Goal: Task Accomplishment & Management: Use online tool/utility

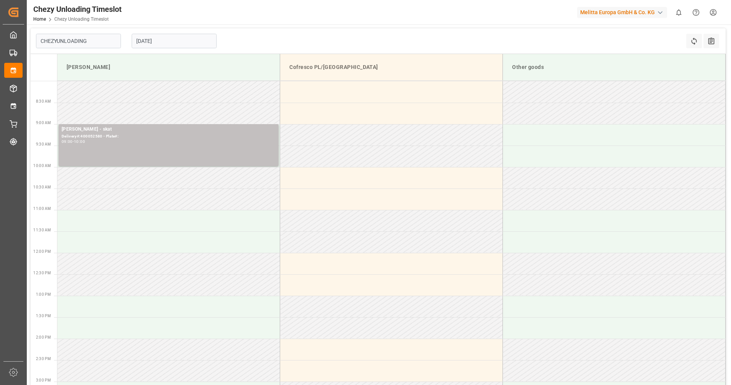
type input "Chezy Unloading"
click at [192, 43] on input "[DATE]" at bounding box center [174, 41] width 85 height 15
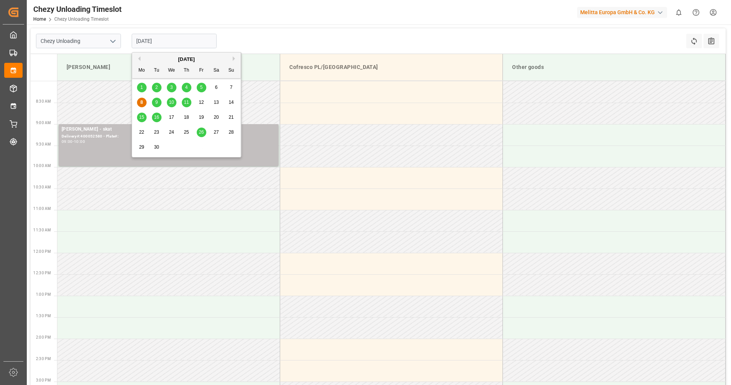
click at [153, 104] on div "9" at bounding box center [157, 102] width 10 height 9
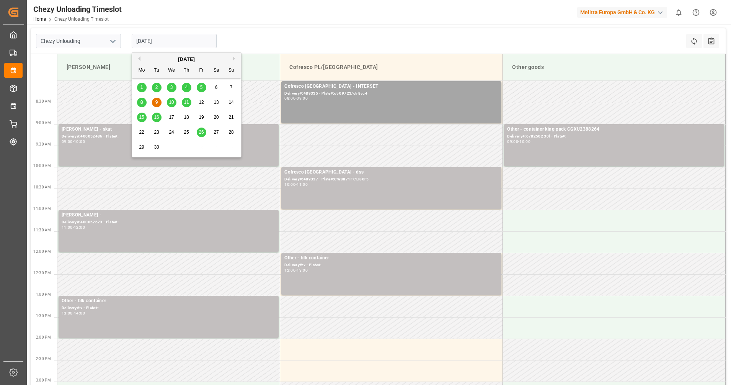
click at [161, 41] on input "[DATE]" at bounding box center [174, 41] width 85 height 15
click at [145, 103] on div "8" at bounding box center [142, 102] width 10 height 9
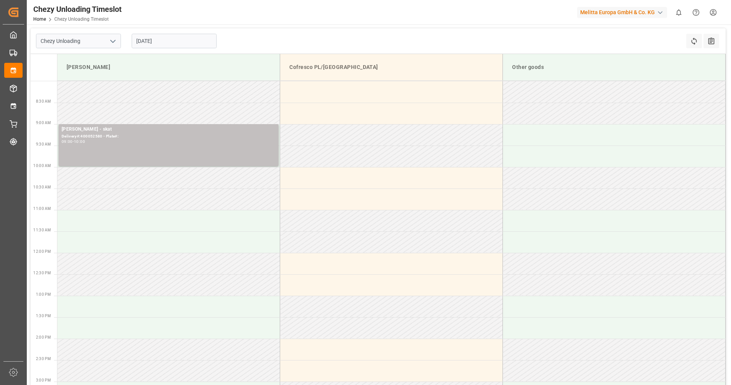
click at [155, 37] on input "[DATE]" at bounding box center [174, 41] width 85 height 15
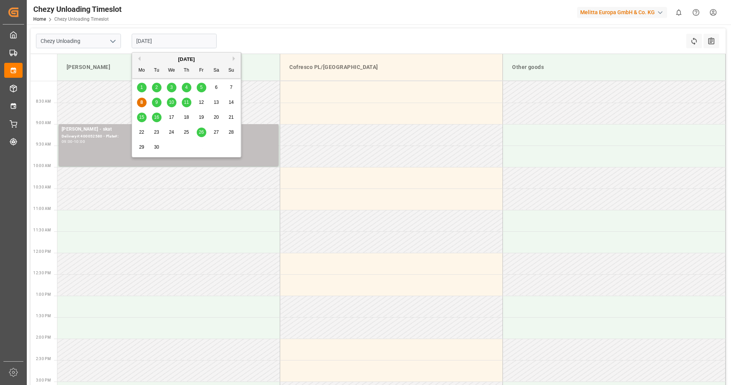
click at [153, 101] on div "9" at bounding box center [157, 102] width 10 height 9
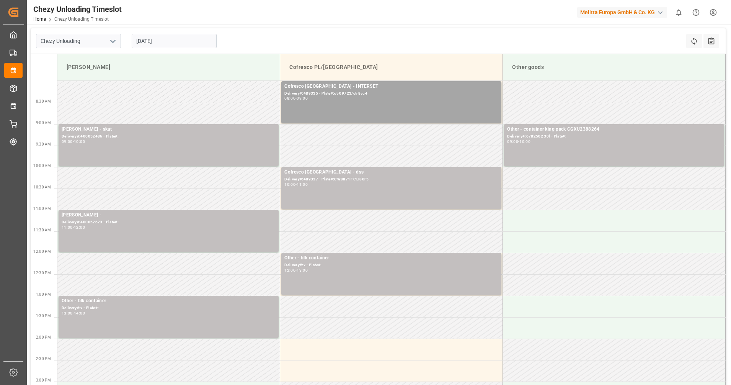
click at [190, 47] on input "[DATE]" at bounding box center [174, 41] width 85 height 15
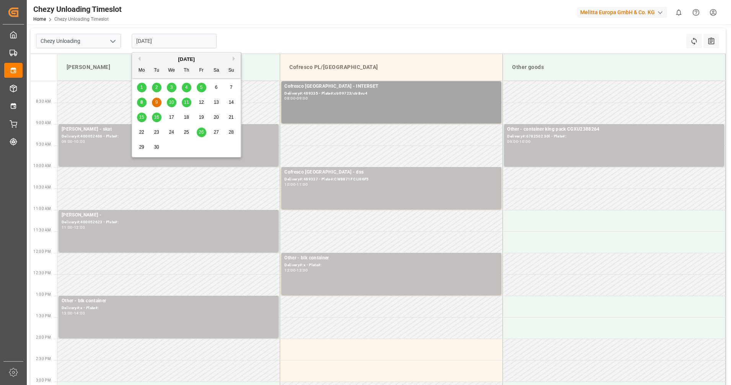
click at [173, 101] on span "10" at bounding box center [171, 102] width 5 height 5
type input "[DATE]"
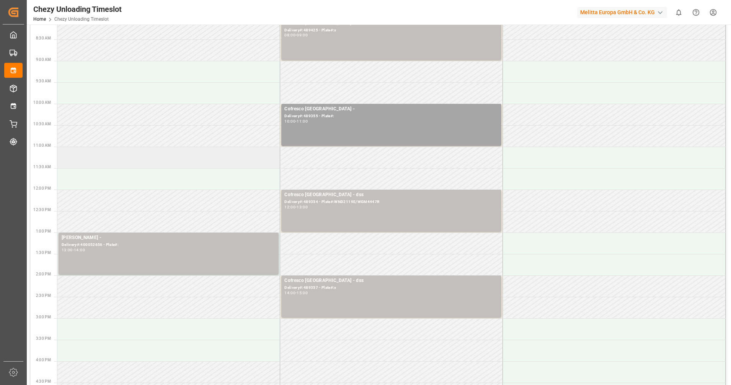
scroll to position [48, 0]
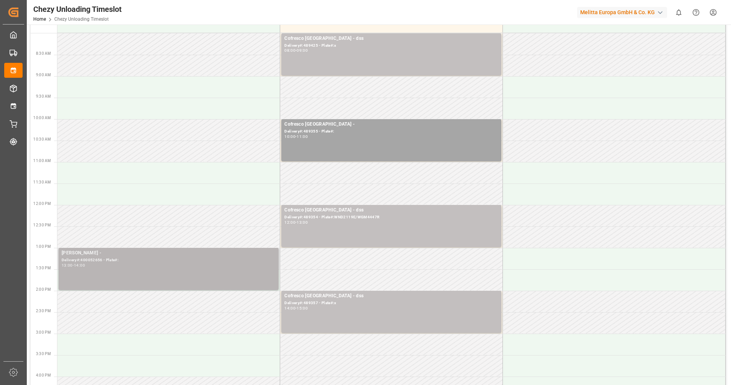
click at [184, 258] on div "Delivery#:400052656 - Plate#:" at bounding box center [169, 260] width 214 height 7
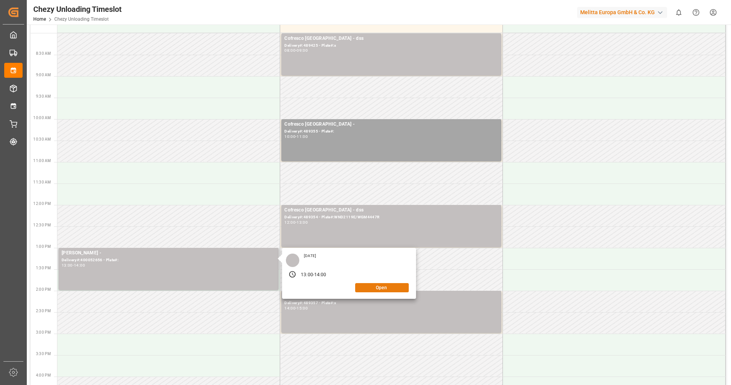
click at [374, 284] on button "Open" at bounding box center [382, 287] width 54 height 9
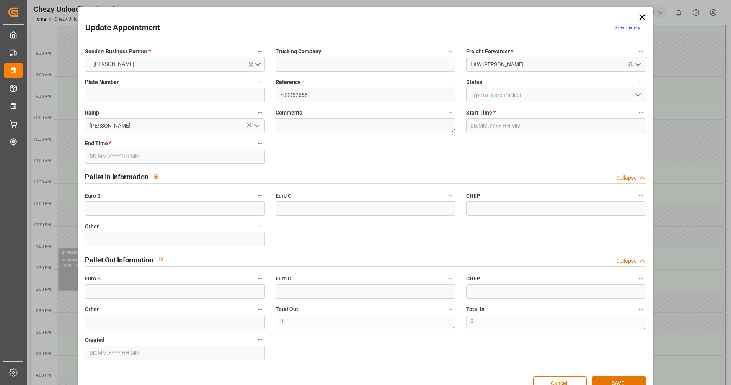
type input "10.09.2025 13:00"
type input "10.09.2025 14:00"
type input "05.09.2025 11:05"
click at [643, 15] on icon at bounding box center [642, 17] width 11 height 11
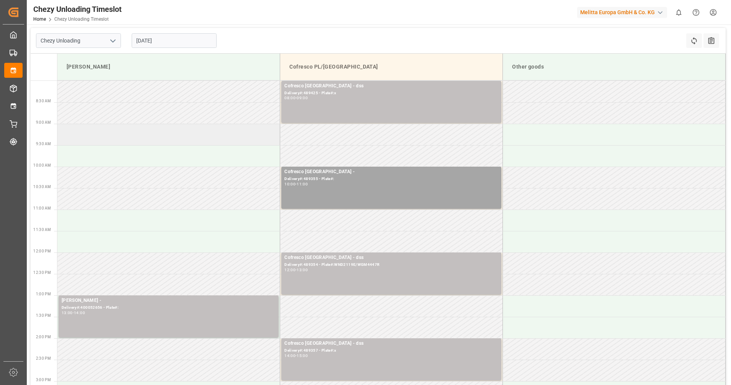
scroll to position [0, 0]
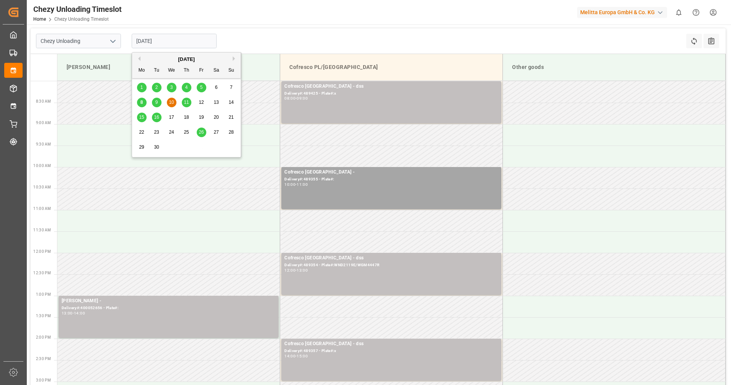
click at [160, 39] on input "[DATE]" at bounding box center [174, 41] width 85 height 15
click at [153, 102] on div "9" at bounding box center [157, 102] width 10 height 9
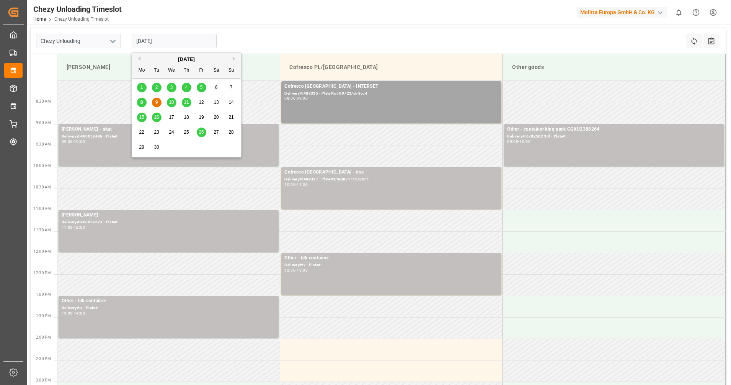
click at [145, 38] on input "[DATE]" at bounding box center [174, 41] width 85 height 15
click at [141, 102] on span "8" at bounding box center [141, 102] width 3 height 5
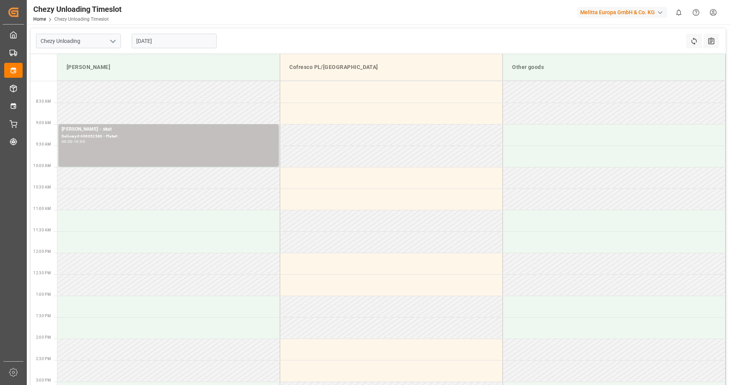
click at [169, 41] on input "[DATE]" at bounding box center [174, 41] width 85 height 15
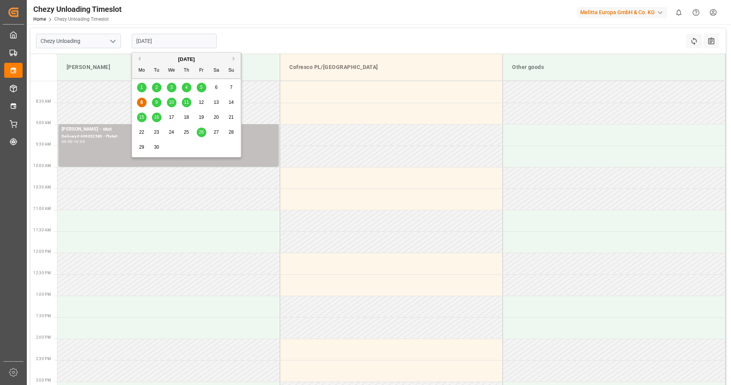
click at [201, 87] on span "5" at bounding box center [201, 87] width 3 height 5
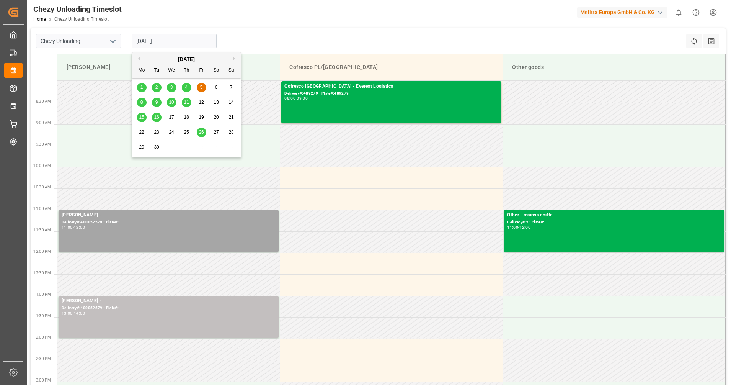
click at [190, 40] on input "05.09.2025" at bounding box center [174, 41] width 85 height 15
click at [188, 88] on div "4" at bounding box center [187, 87] width 10 height 9
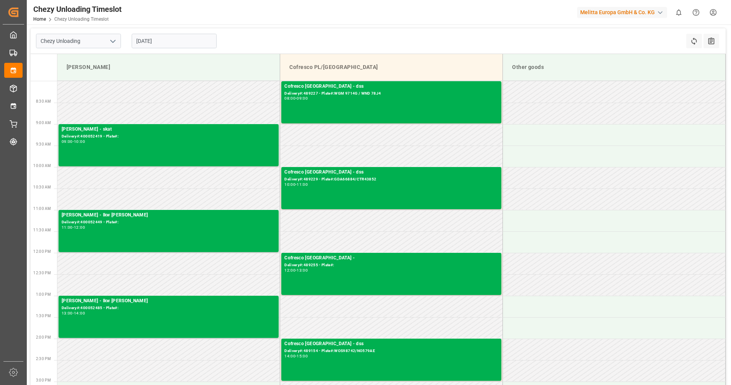
click at [178, 40] on input "04.09.2025" at bounding box center [174, 41] width 85 height 15
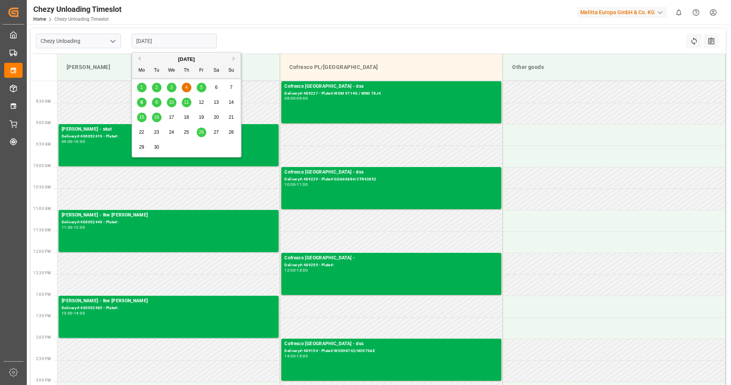
click at [198, 91] on div "5" at bounding box center [202, 87] width 10 height 9
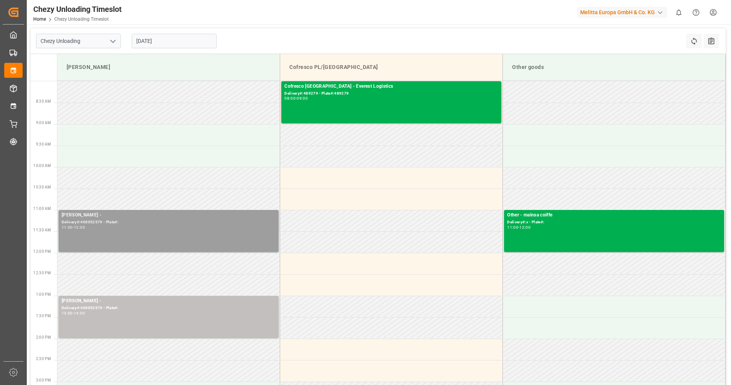
click at [172, 243] on div "Melitta Minden - Delivery#:400052579 - Plate#: 11:00 - 12:00" at bounding box center [169, 230] width 214 height 39
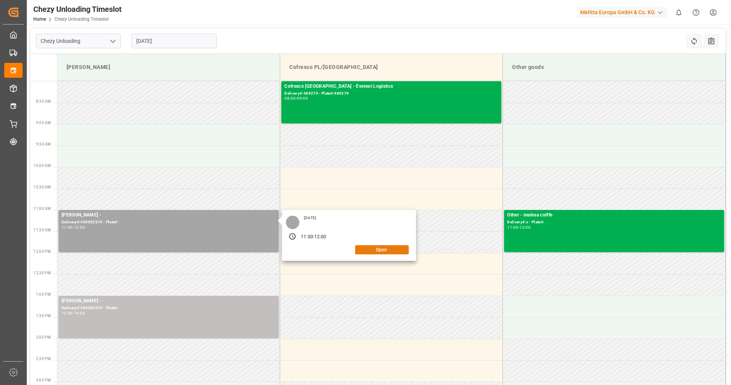
click at [372, 250] on button "Open" at bounding box center [382, 249] width 54 height 9
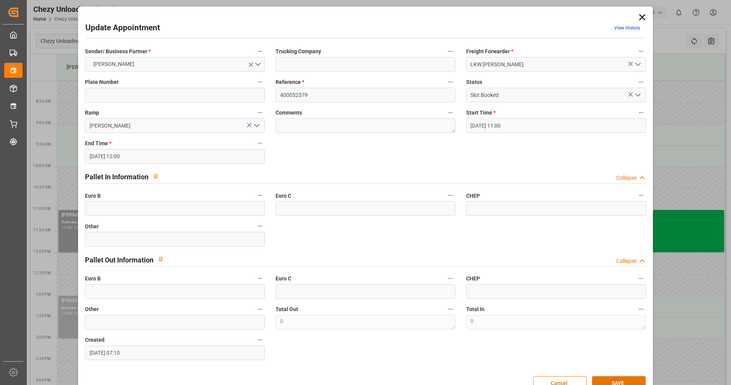
click at [639, 17] on icon at bounding box center [642, 17] width 11 height 11
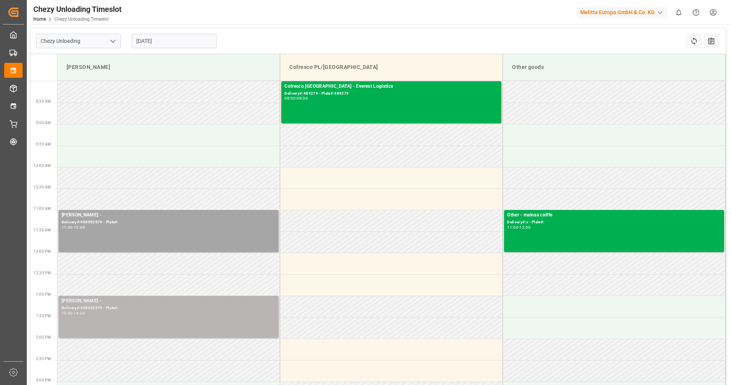
click at [231, 324] on div "Melitta Minden - Delivery#:400052579 - Plate#: 13:00 - 14:00" at bounding box center [169, 316] width 214 height 39
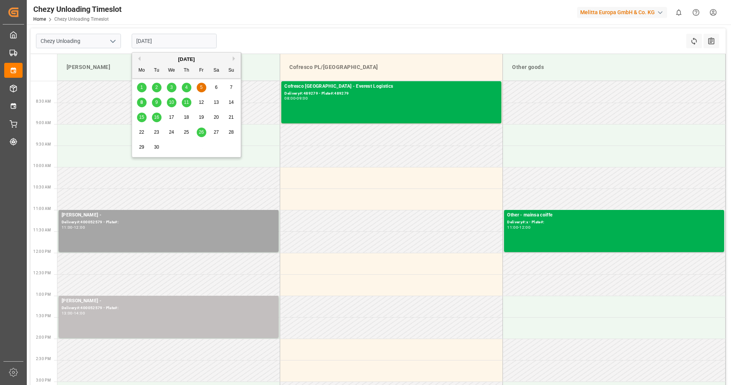
click at [154, 42] on input "05.09.2025" at bounding box center [174, 41] width 85 height 15
click at [140, 102] on span "8" at bounding box center [141, 102] width 3 height 5
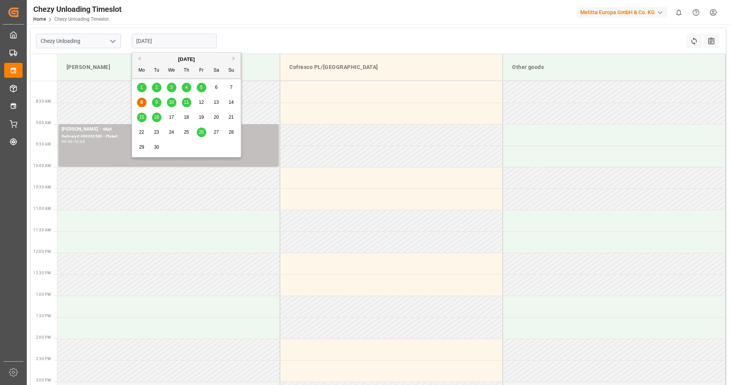
click at [175, 42] on input "[DATE]" at bounding box center [174, 41] width 85 height 15
click at [158, 103] on span "9" at bounding box center [156, 102] width 3 height 5
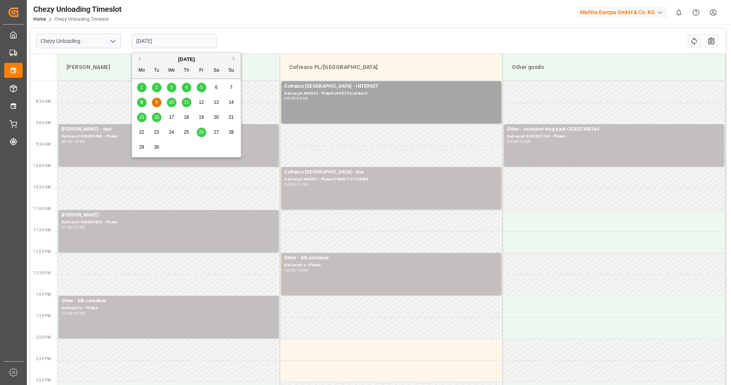
click at [168, 39] on input "[DATE]" at bounding box center [174, 41] width 85 height 15
click at [141, 104] on span "8" at bounding box center [141, 102] width 3 height 5
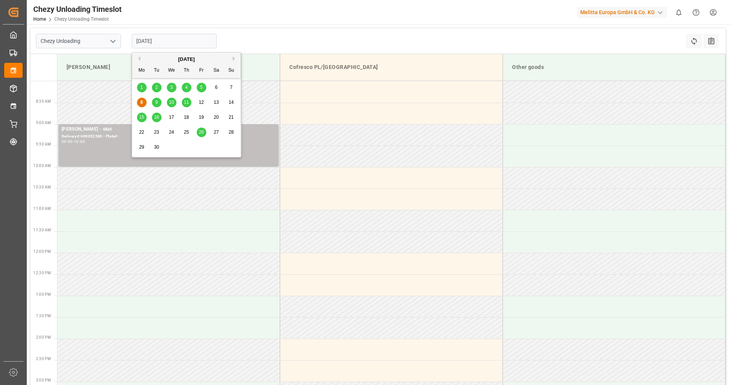
click at [162, 44] on input "[DATE]" at bounding box center [174, 41] width 85 height 15
click at [201, 86] on span "5" at bounding box center [201, 87] width 3 height 5
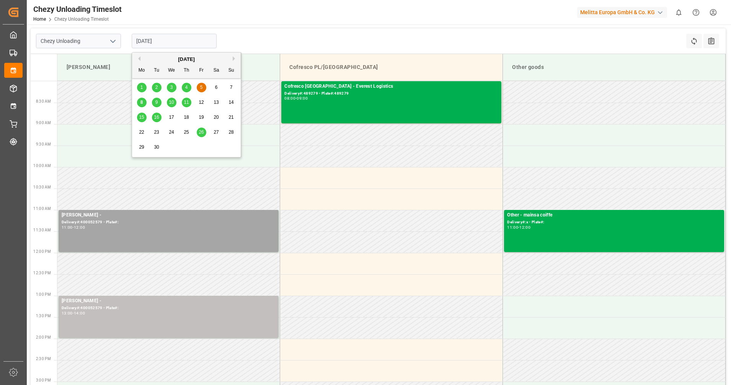
click at [178, 39] on input "05.09.2025" at bounding box center [174, 41] width 85 height 15
click at [175, 103] on div "10" at bounding box center [172, 102] width 10 height 9
type input "[DATE]"
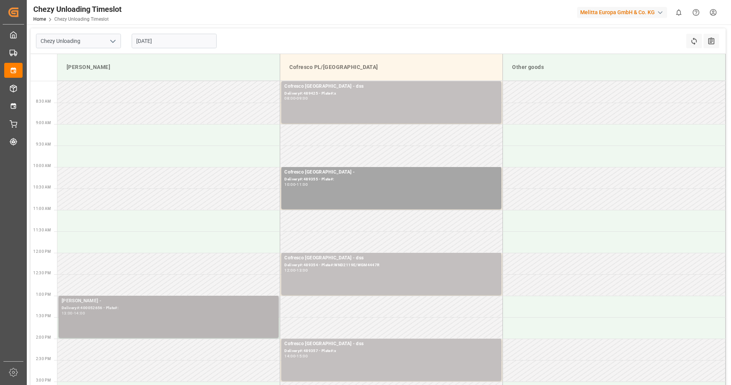
click at [187, 316] on div "Melitta Minden - Delivery#:400052656 - Plate#: 13:00 - 14:00" at bounding box center [169, 316] width 214 height 39
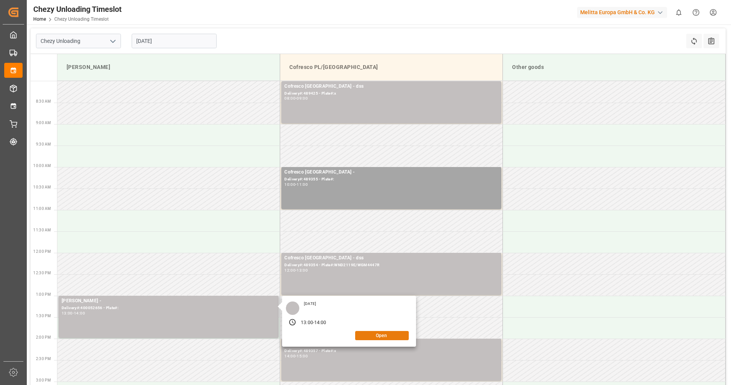
click at [379, 336] on button "Open" at bounding box center [382, 335] width 54 height 9
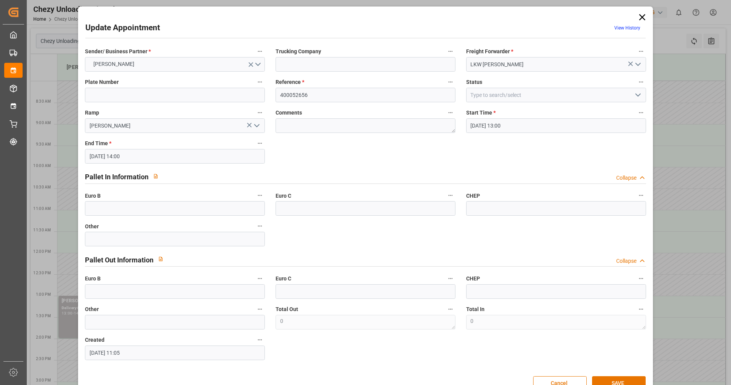
click at [638, 20] on icon at bounding box center [642, 17] width 11 height 11
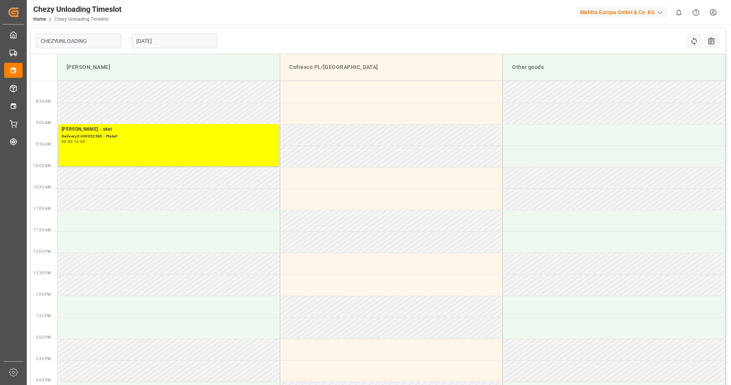
type input "Chezy Unloading"
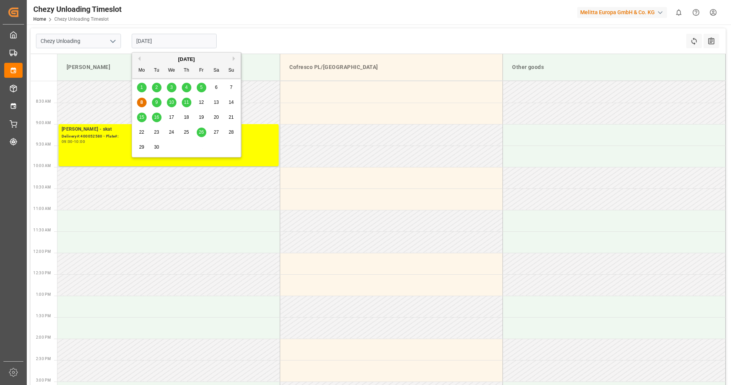
click at [171, 39] on input "[DATE]" at bounding box center [174, 41] width 85 height 15
click at [160, 99] on div "9" at bounding box center [157, 102] width 10 height 9
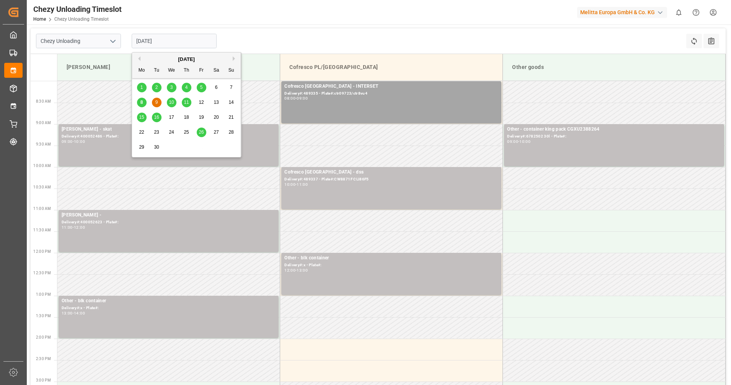
click at [169, 39] on input "[DATE]" at bounding box center [174, 41] width 85 height 15
click at [171, 108] on div "8 9 10 11 12 13 14" at bounding box center [186, 102] width 104 height 15
click at [173, 101] on span "10" at bounding box center [171, 102] width 5 height 5
type input "[DATE]"
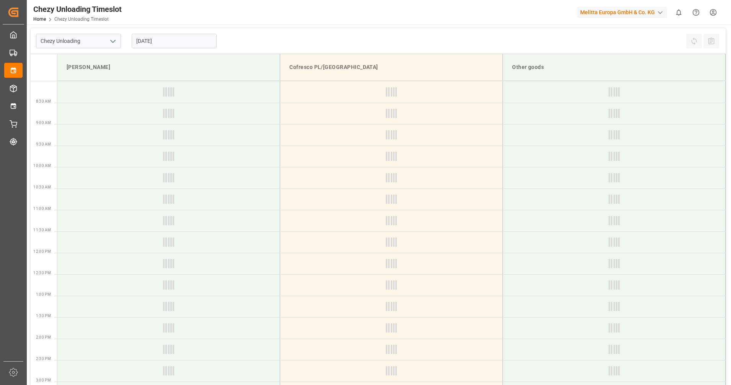
type input "Chezy Unloading"
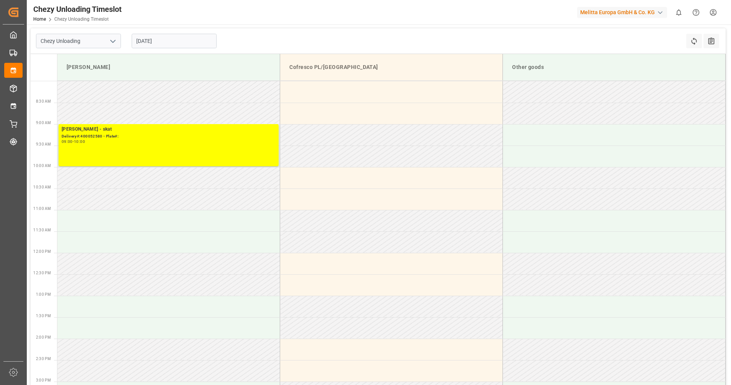
click at [186, 41] on input "[DATE]" at bounding box center [174, 41] width 85 height 15
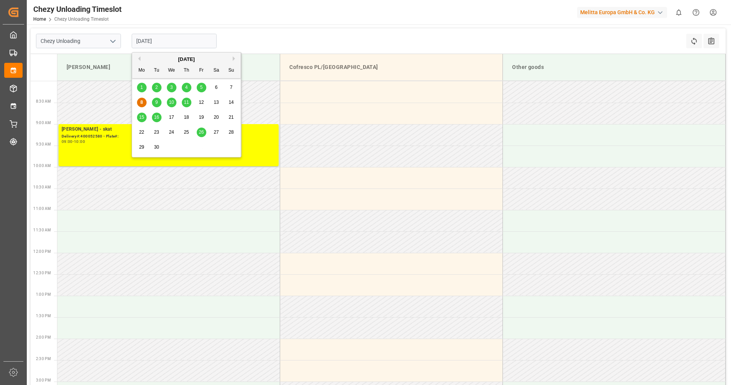
click at [150, 105] on div "8 9 10 11 12 13 14" at bounding box center [186, 102] width 104 height 15
click at [154, 104] on div "9" at bounding box center [157, 102] width 10 height 9
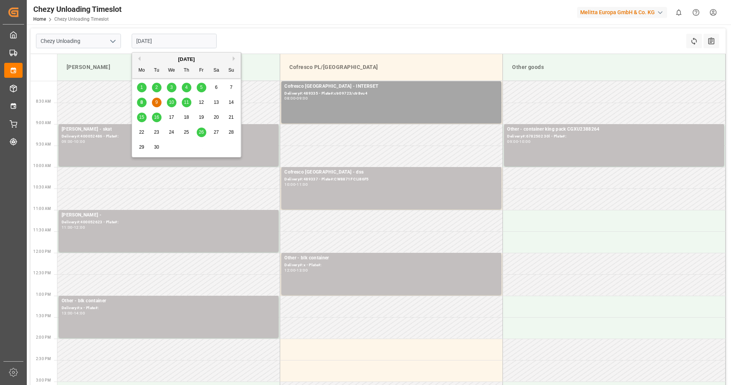
click at [195, 45] on input "[DATE]" at bounding box center [174, 41] width 85 height 15
click at [172, 102] on span "10" at bounding box center [171, 102] width 5 height 5
type input "[DATE]"
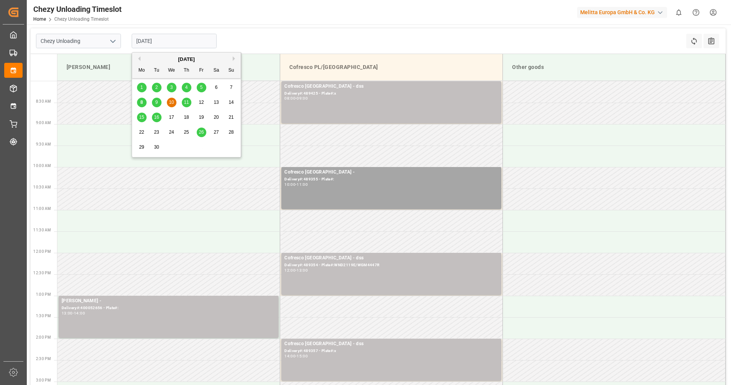
click at [157, 39] on input "[DATE]" at bounding box center [174, 41] width 85 height 15
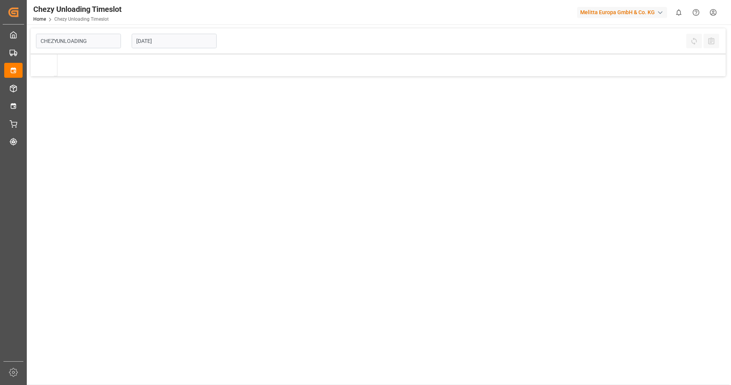
type input "Chezy Unloading"
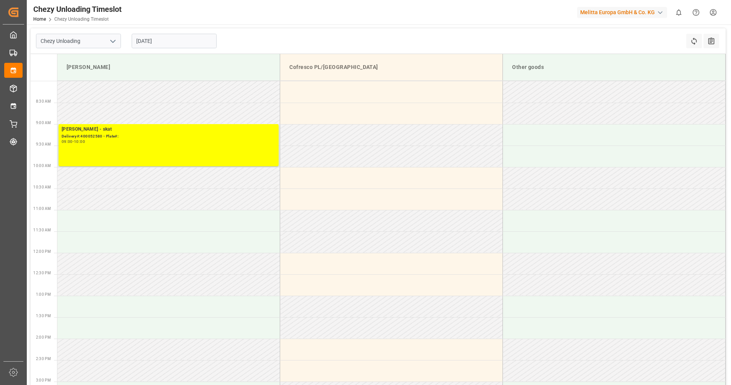
click at [147, 39] on input "[DATE]" at bounding box center [174, 41] width 85 height 15
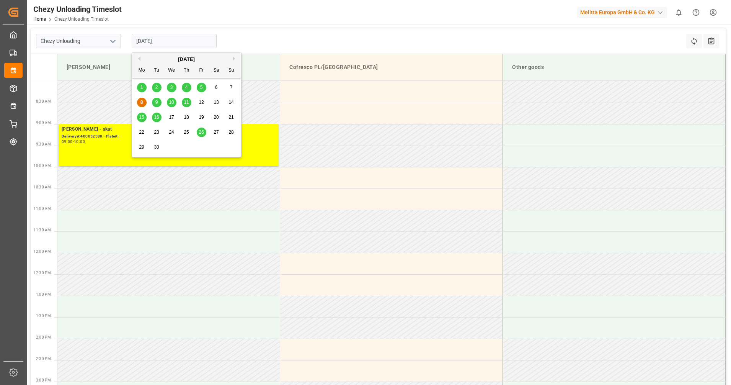
click at [171, 100] on span "10" at bounding box center [171, 102] width 5 height 5
type input "[DATE]"
click at [176, 39] on input "[DATE]" at bounding box center [174, 41] width 85 height 15
click at [173, 100] on span "10" at bounding box center [171, 102] width 5 height 5
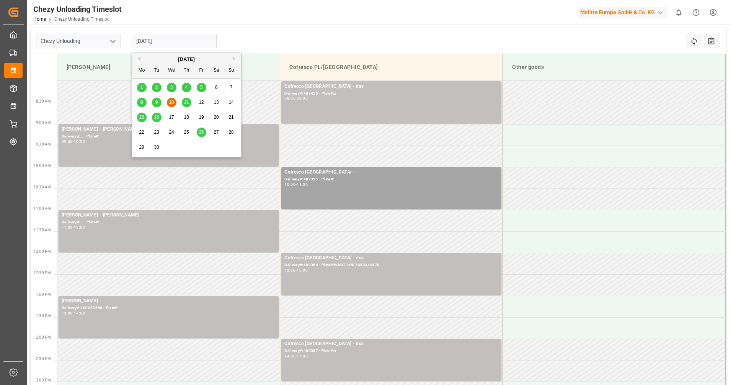
click at [137, 37] on input "[DATE]" at bounding box center [174, 41] width 85 height 15
click at [155, 101] on span "9" at bounding box center [156, 102] width 3 height 5
type input "[DATE]"
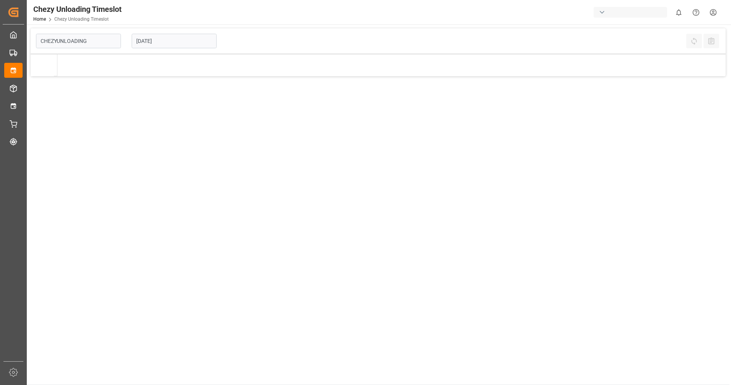
type input "Chezy Unloading"
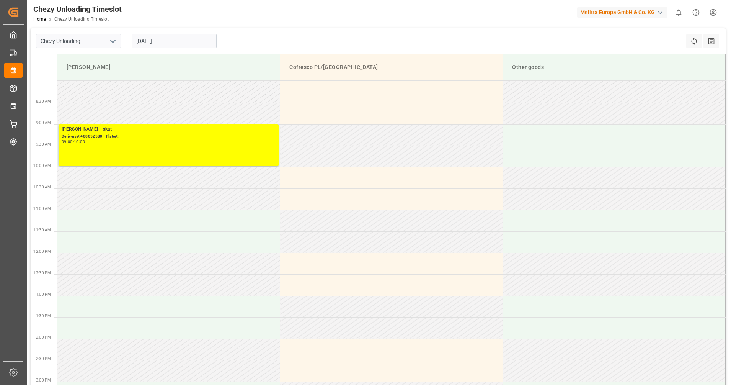
click at [144, 36] on input "[DATE]" at bounding box center [174, 41] width 85 height 15
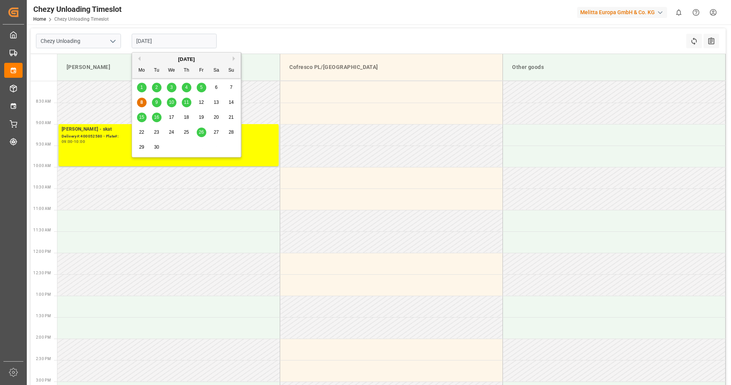
click at [159, 101] on div "9" at bounding box center [157, 102] width 10 height 9
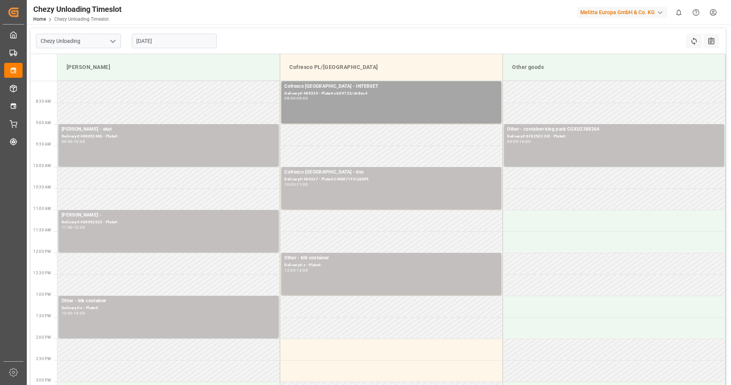
click at [149, 39] on input "[DATE]" at bounding box center [174, 41] width 85 height 15
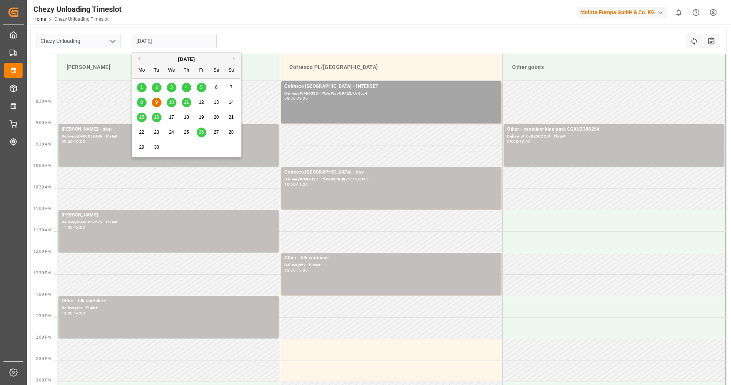
click at [173, 101] on span "10" at bounding box center [171, 102] width 5 height 5
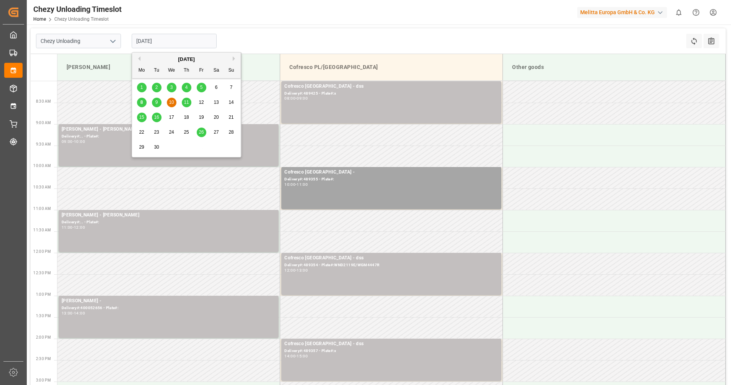
click at [170, 45] on input "[DATE]" at bounding box center [174, 41] width 85 height 15
click at [190, 104] on div "11" at bounding box center [187, 102] width 10 height 9
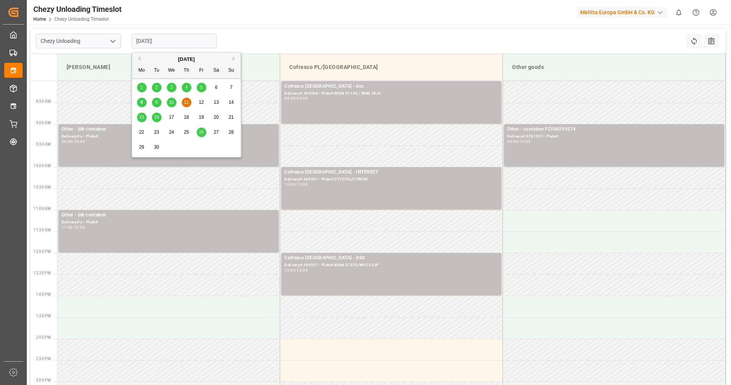
click at [173, 43] on input "[DATE]" at bounding box center [174, 41] width 85 height 15
click at [199, 103] on span "12" at bounding box center [201, 102] width 5 height 5
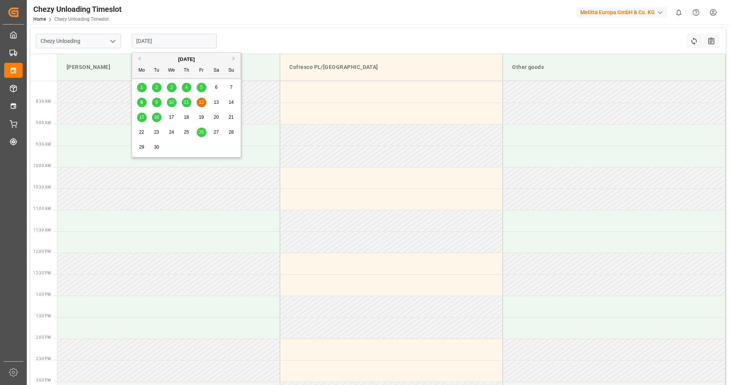
click at [176, 48] on input "[DATE]" at bounding box center [174, 41] width 85 height 15
click at [142, 118] on span "15" at bounding box center [141, 116] width 5 height 5
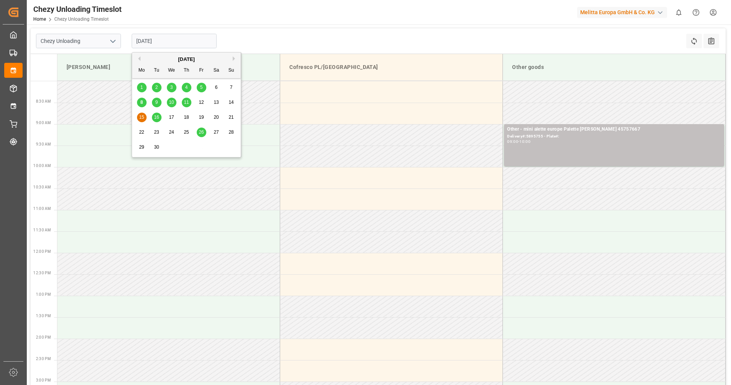
click at [166, 39] on input "[DATE]" at bounding box center [174, 41] width 85 height 15
click at [158, 114] on span "16" at bounding box center [156, 116] width 5 height 5
type input "[DATE]"
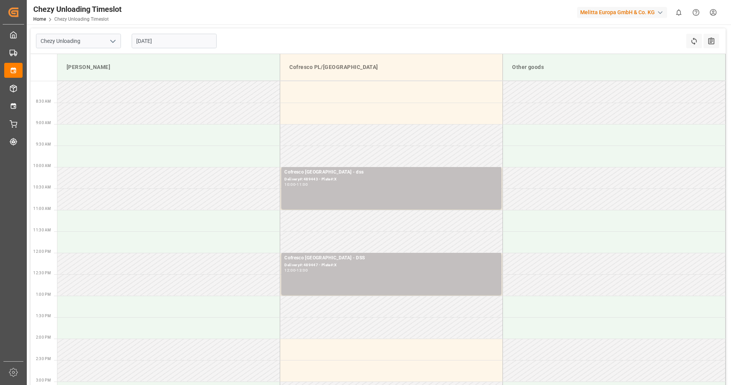
click at [159, 36] on input "[DATE]" at bounding box center [174, 41] width 85 height 15
